Goal: Task Accomplishment & Management: Manage account settings

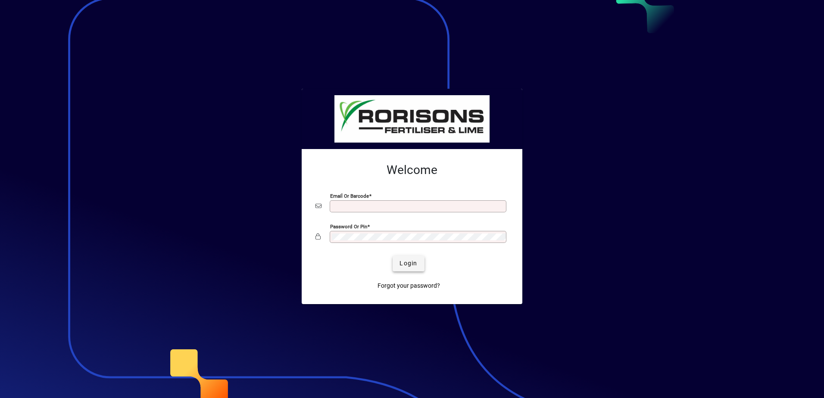
type input "**********"
click at [399, 260] on span "submit" at bounding box center [408, 263] width 31 height 21
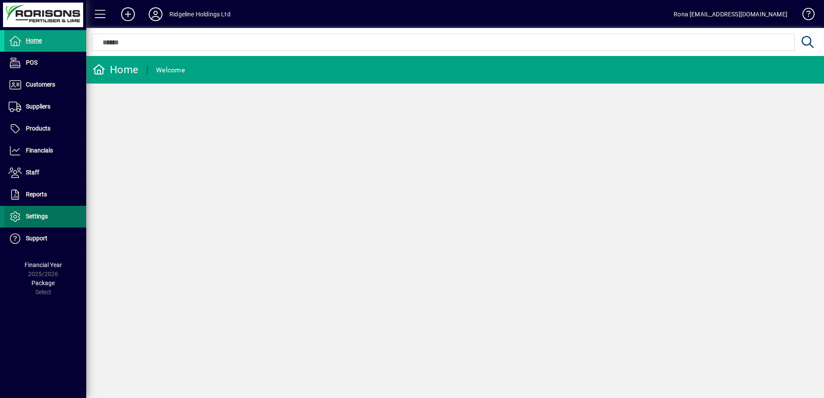
click at [36, 218] on span "Settings" at bounding box center [37, 216] width 22 height 7
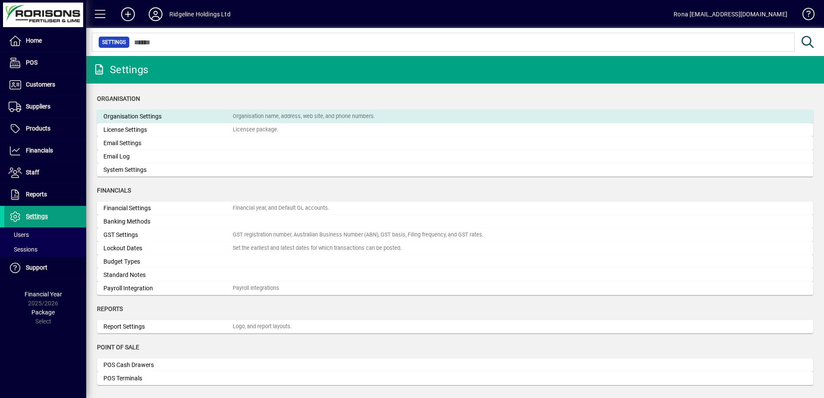
click at [220, 115] on div "Organisation Settings" at bounding box center [167, 116] width 129 height 9
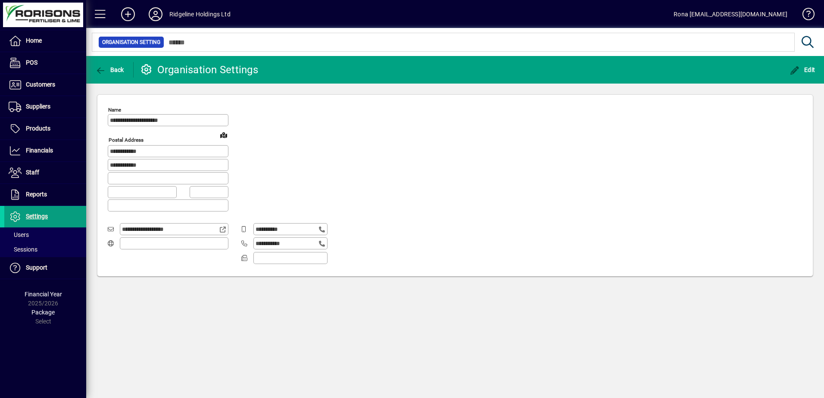
type input "**********"
click at [36, 217] on span "Settings" at bounding box center [37, 216] width 22 height 7
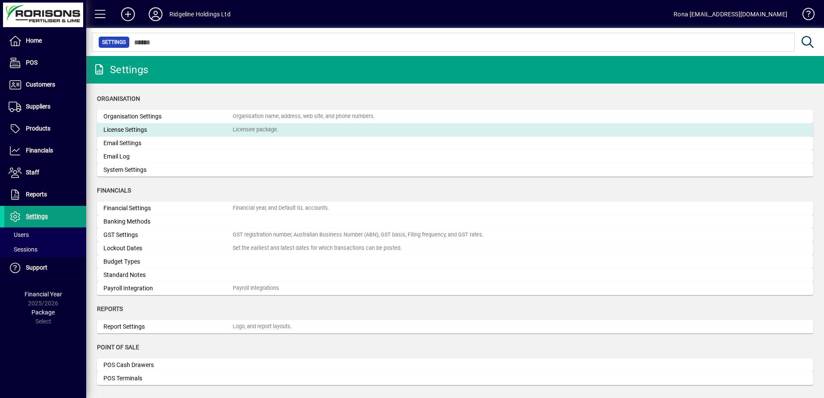
click at [277, 126] on div "Licensee package." at bounding box center [256, 130] width 46 height 8
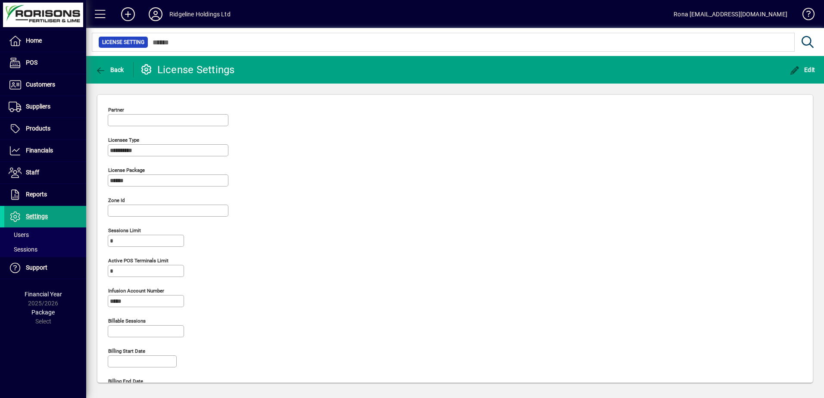
type input "**********"
click at [31, 215] on span "Settings" at bounding box center [37, 216] width 22 height 7
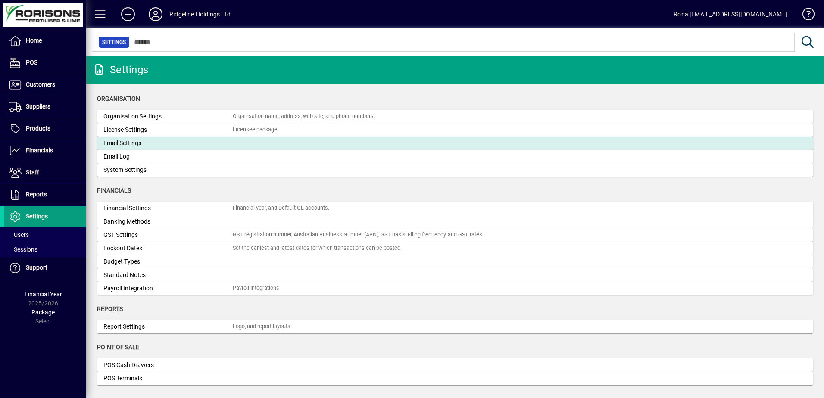
click at [181, 145] on div "Email Settings" at bounding box center [167, 143] width 129 height 9
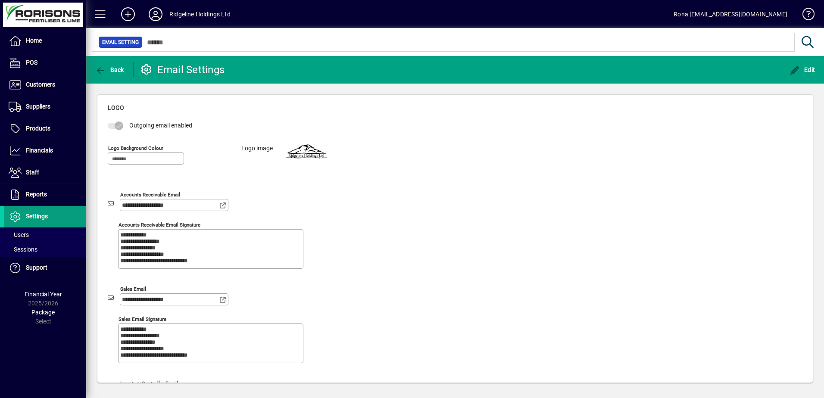
click at [296, 153] on mat-card at bounding box center [306, 163] width 41 height 38
click at [48, 7] on div at bounding box center [43, 15] width 81 height 25
click at [41, 12] on div at bounding box center [43, 15] width 81 height 25
click at [41, 13] on div at bounding box center [43, 15] width 81 height 25
click at [295, 153] on mat-card at bounding box center [306, 163] width 41 height 38
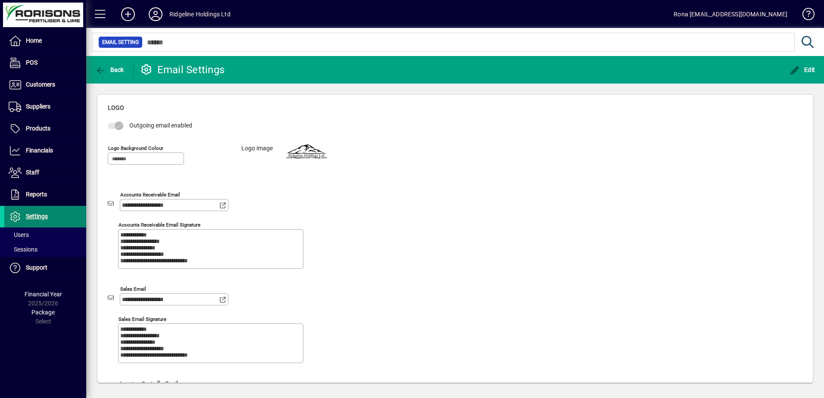
click at [40, 214] on span "Settings" at bounding box center [37, 216] width 22 height 7
